Goal: Check status: Check status

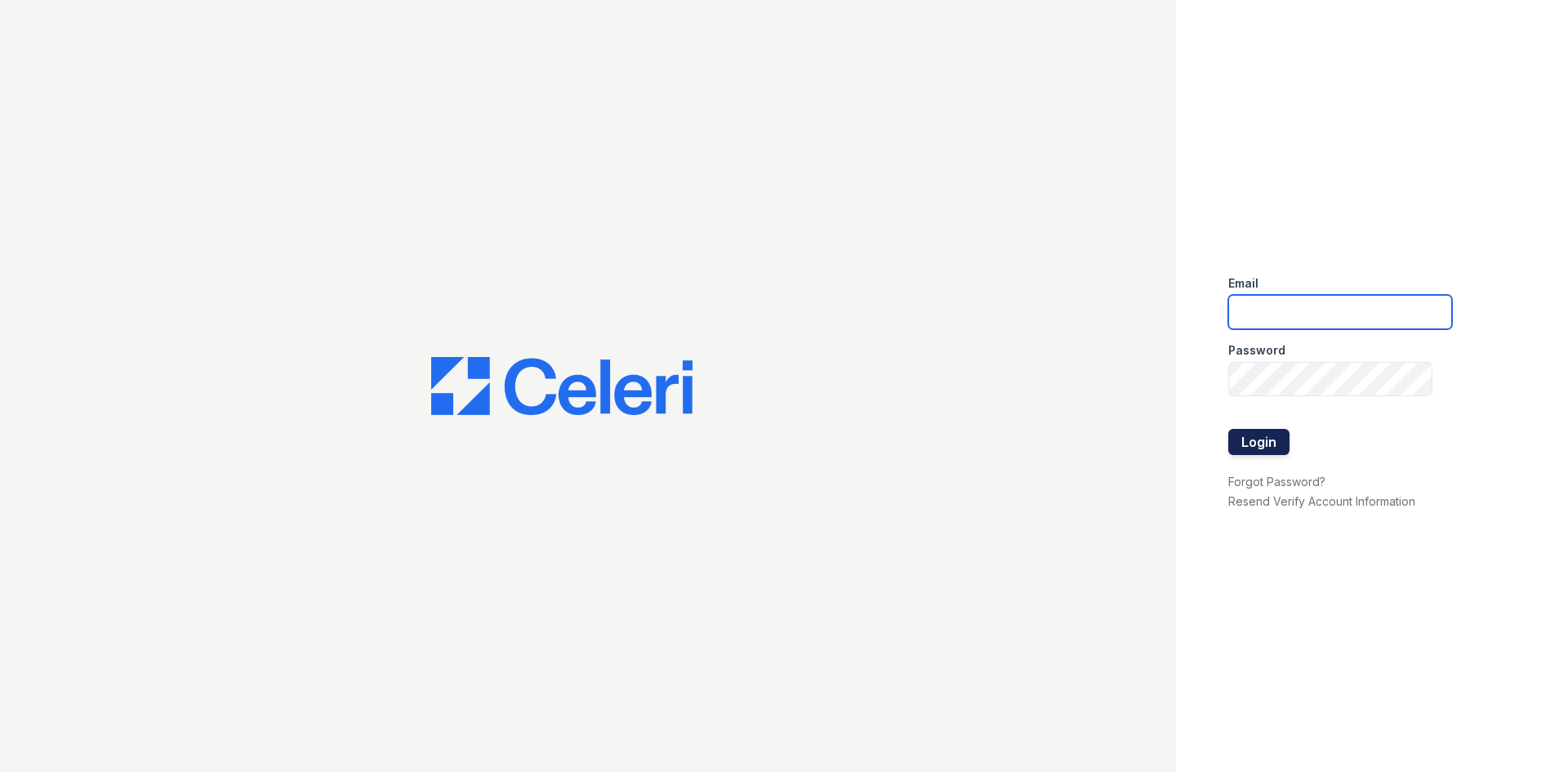
type input "[EMAIL_ADDRESS][DOMAIN_NAME]"
click at [1265, 435] on button "Login" at bounding box center [1259, 442] width 61 height 26
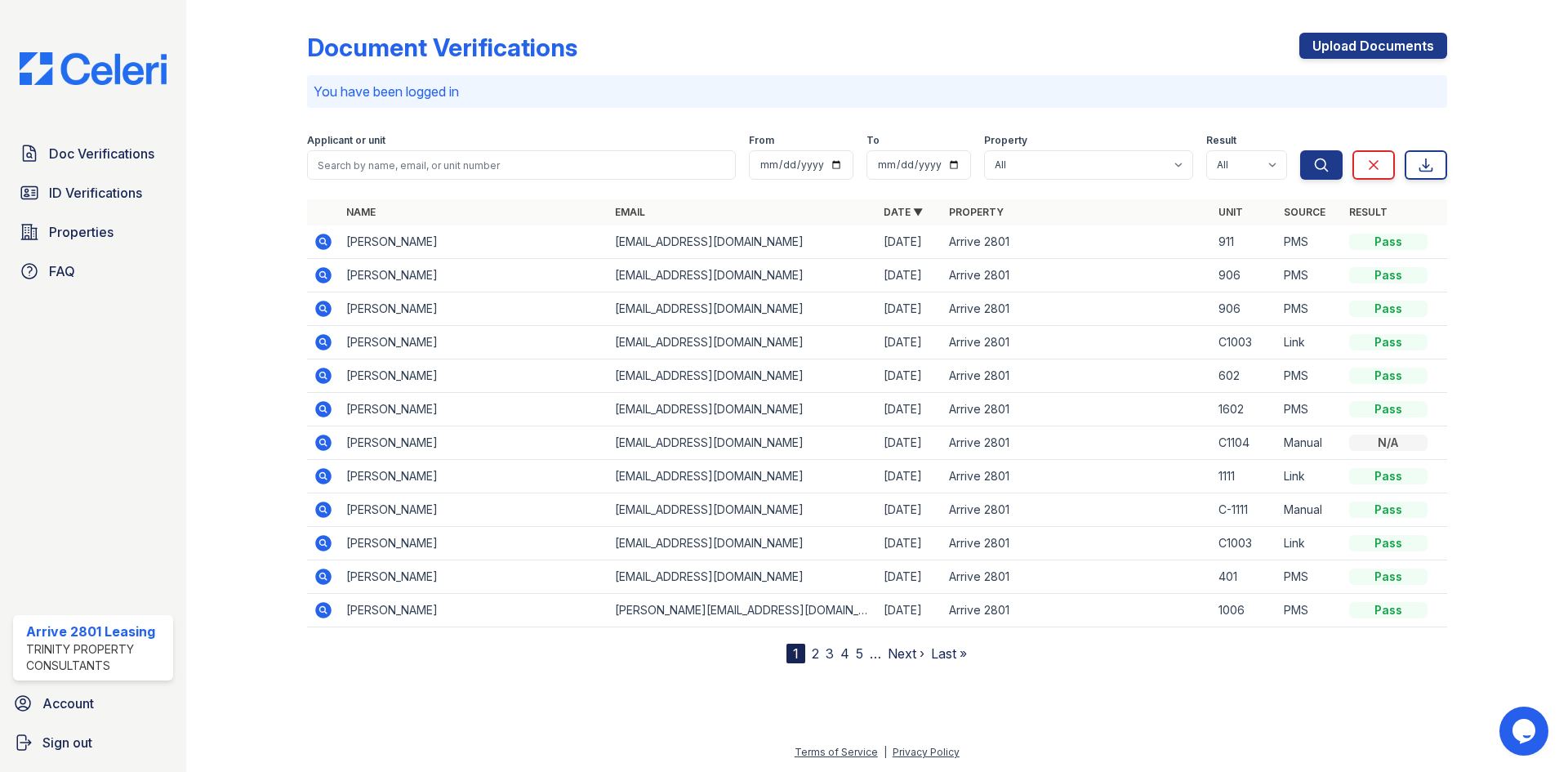
drag, startPoint x: 323, startPoint y: 277, endPoint x: 349, endPoint y: 263, distance: 29.5
click at [323, 277] on icon at bounding box center [322, 274] width 4 height 4
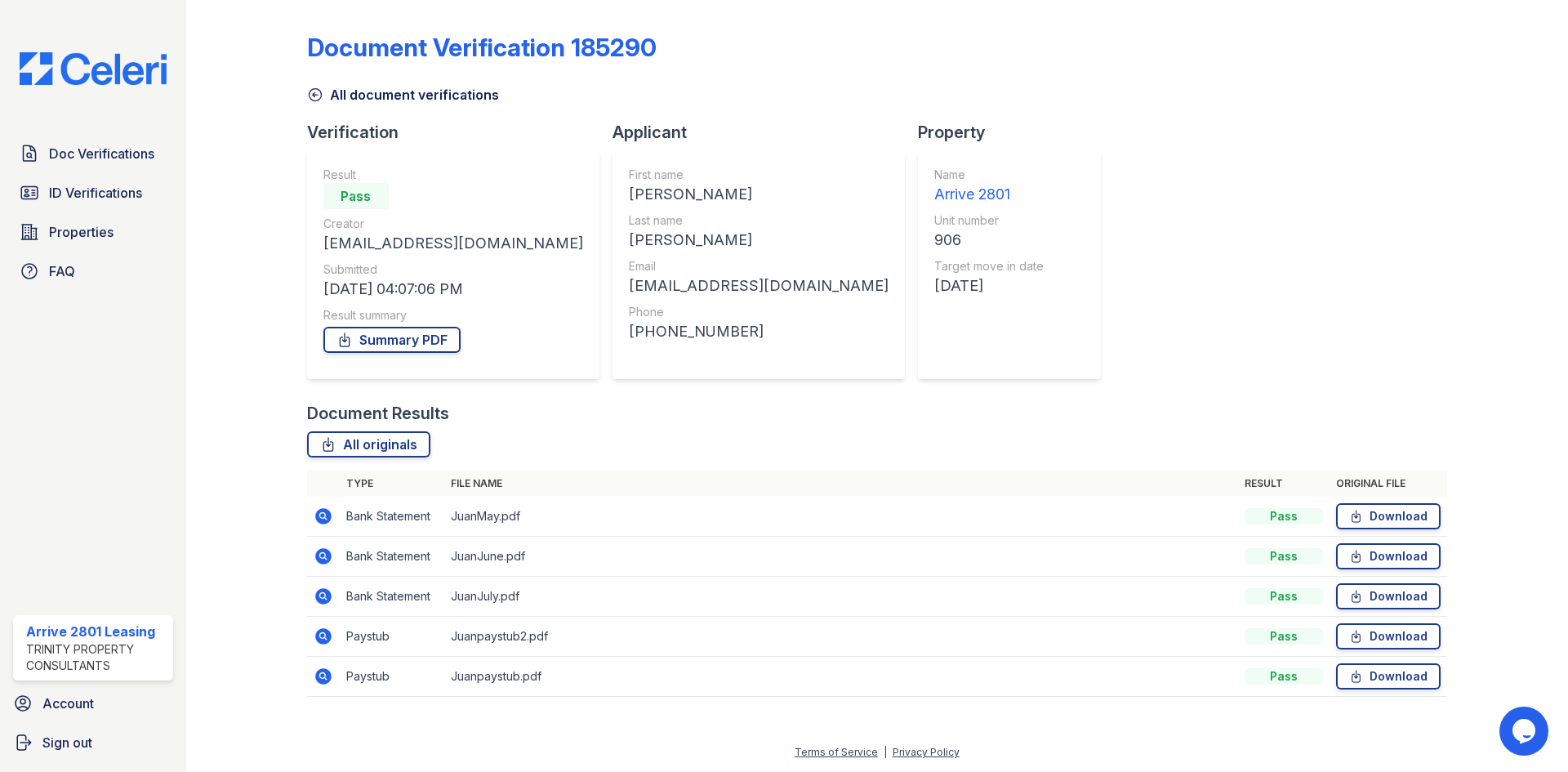
click at [15, 55] on img at bounding box center [93, 68] width 174 height 32
